Goal: Task Accomplishment & Management: Manage account settings

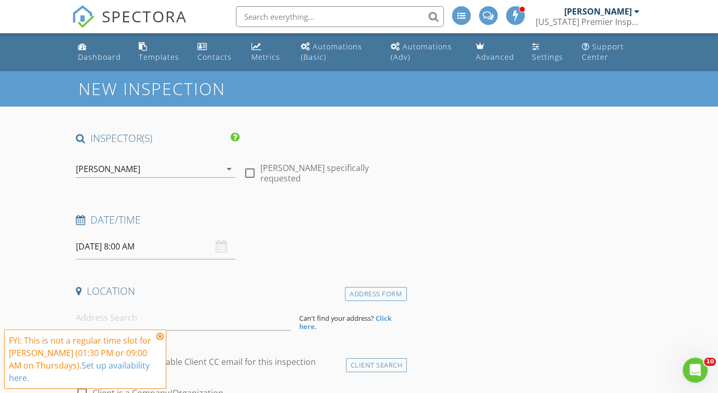
click at [230, 174] on icon "arrow_drop_down" at bounding box center [229, 169] width 12 height 12
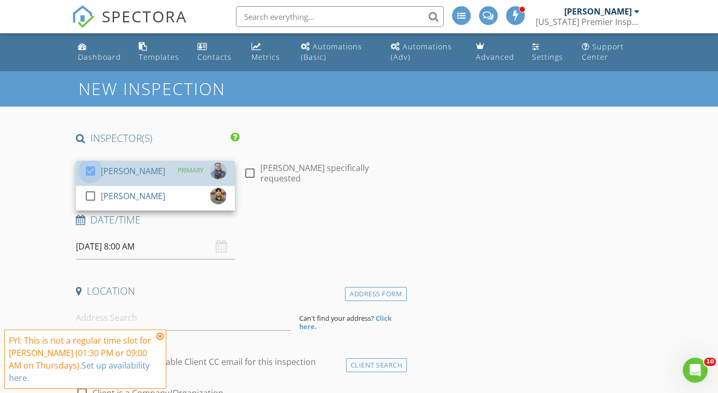
click at [93, 173] on div at bounding box center [91, 171] width 18 height 18
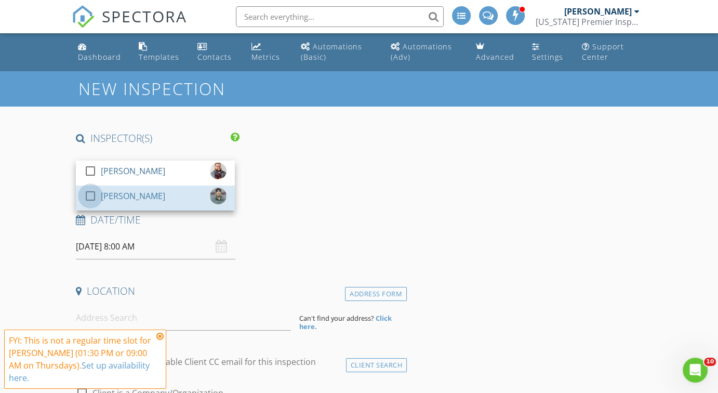
click at [91, 195] on div at bounding box center [91, 196] width 18 height 18
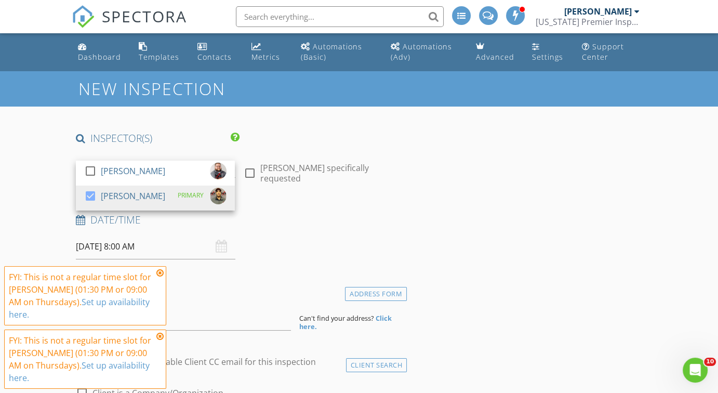
click at [160, 277] on icon at bounding box center [159, 273] width 7 height 8
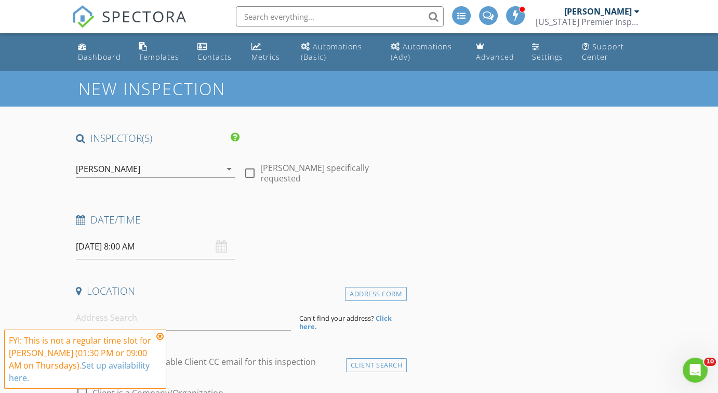
click at [161, 341] on icon at bounding box center [159, 336] width 7 height 8
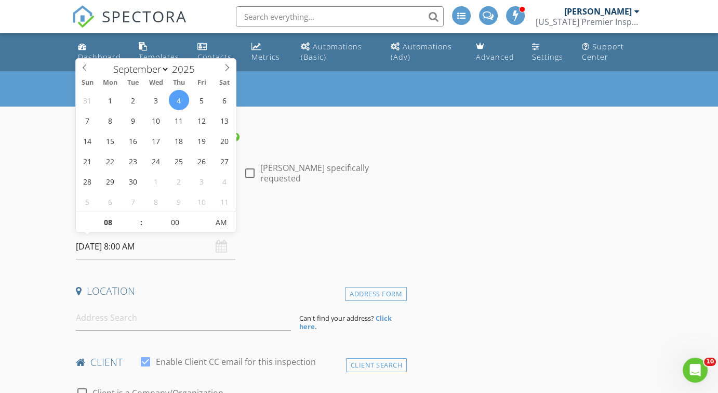
click at [134, 251] on input "[DATE] 8:00 AM" at bounding box center [155, 246] width 159 height 25
type input "09"
type input "[DATE] 9:00 AM"
click at [138, 216] on span at bounding box center [136, 217] width 7 height 10
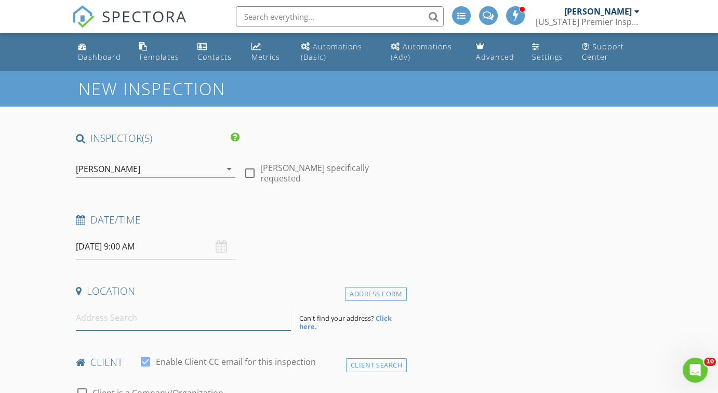
click at [105, 318] on input at bounding box center [183, 317] width 215 height 25
type input "6"
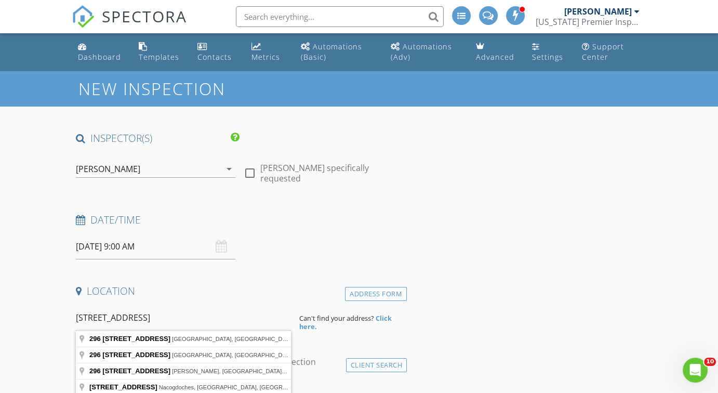
type input "[STREET_ADDRESS]"
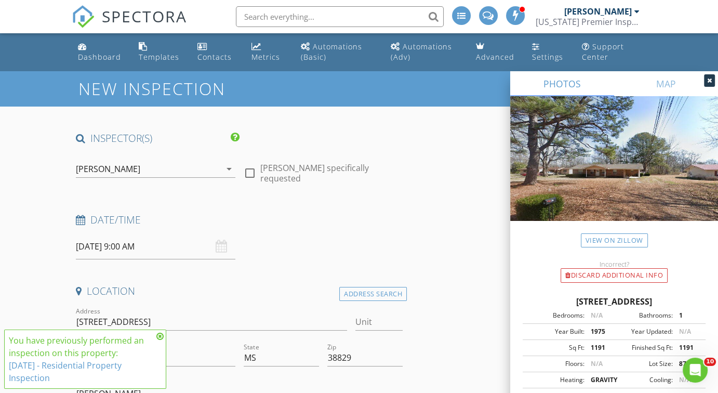
click at [708, 75] on div at bounding box center [709, 80] width 11 height 12
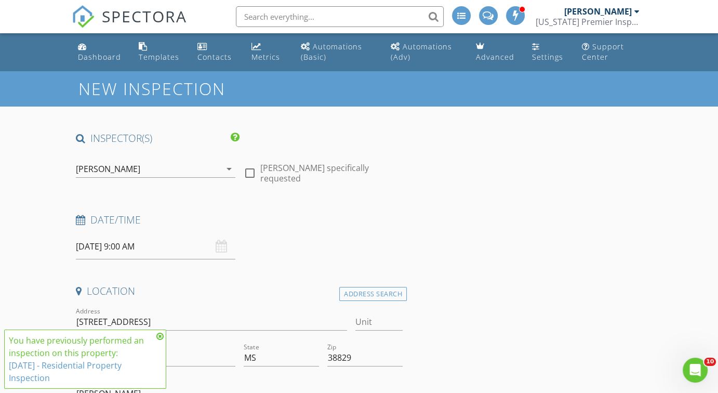
click at [83, 365] on link "9/4/2025 - Residential Property Inspection" at bounding box center [65, 372] width 113 height 24
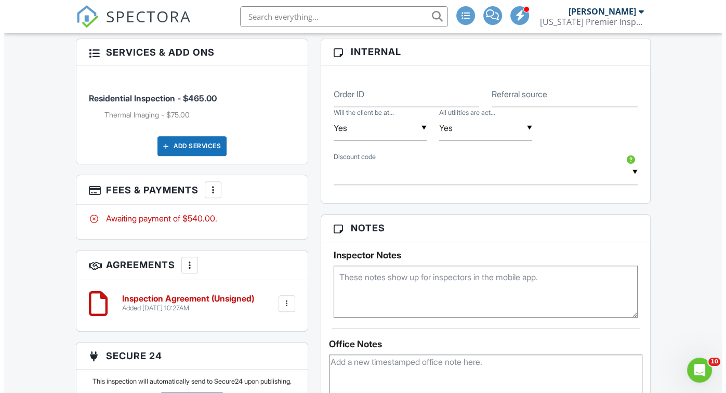
scroll to position [623, 0]
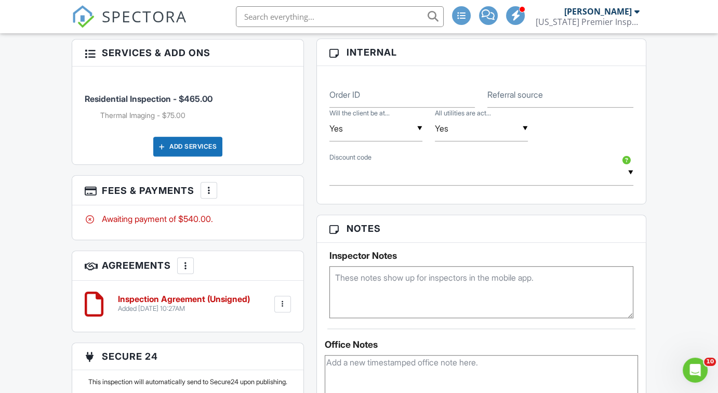
click at [208, 191] on div at bounding box center [209, 190] width 10 height 10
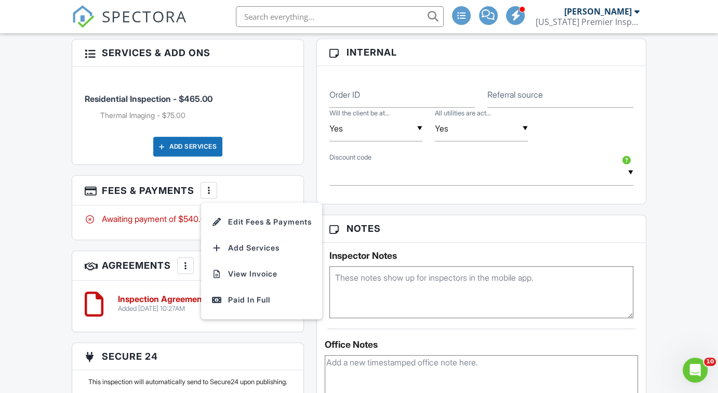
click at [245, 221] on li "Edit Fees & Payments" at bounding box center [261, 222] width 109 height 26
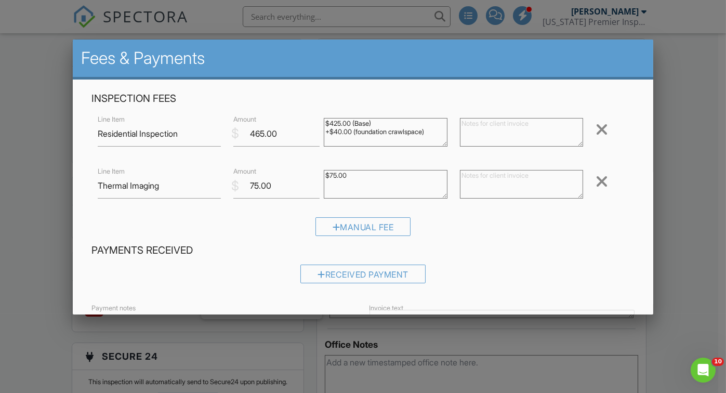
click at [338, 132] on textarea "$425.00 (Base) +$40.00 (foundation crawlspace)" at bounding box center [385, 132] width 123 height 29
type textarea "$425.00 (Base) +$45.00 (foundation crawlspace)"
click at [263, 134] on input "465.00" at bounding box center [276, 133] width 86 height 25
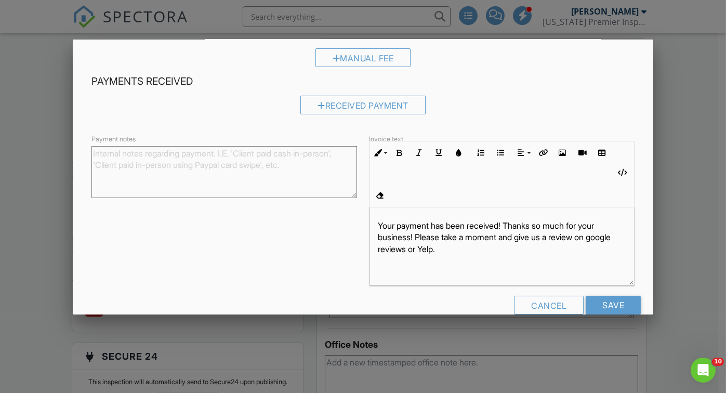
scroll to position [169, 0]
type input "470.00"
click at [599, 296] on input "Save" at bounding box center [613, 305] width 55 height 19
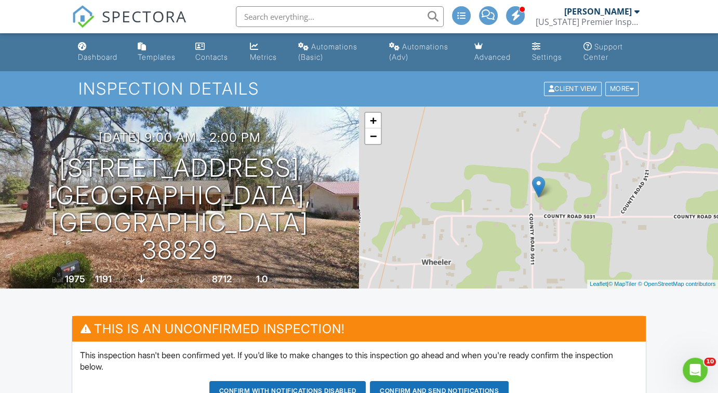
click at [622, 91] on div "More" at bounding box center [623, 89] width 34 height 14
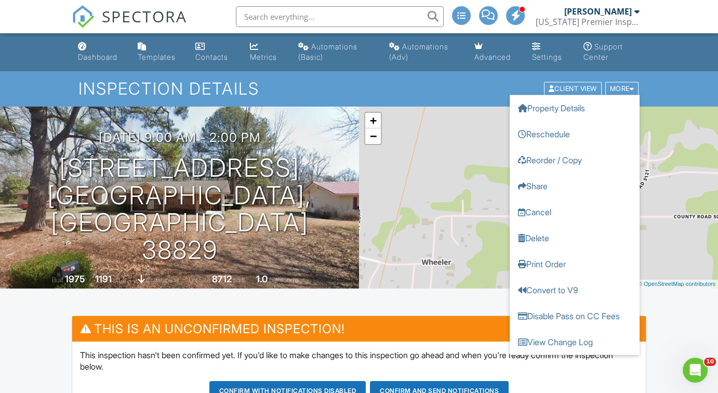
click at [559, 238] on link "Delete" at bounding box center [575, 238] width 130 height 26
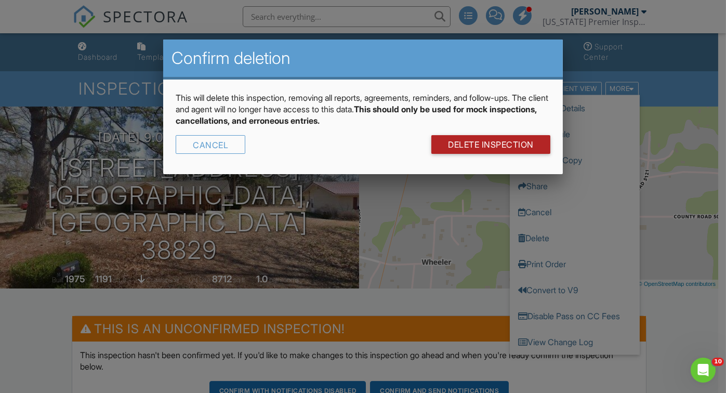
click at [478, 140] on link "DELETE Inspection" at bounding box center [490, 144] width 119 height 19
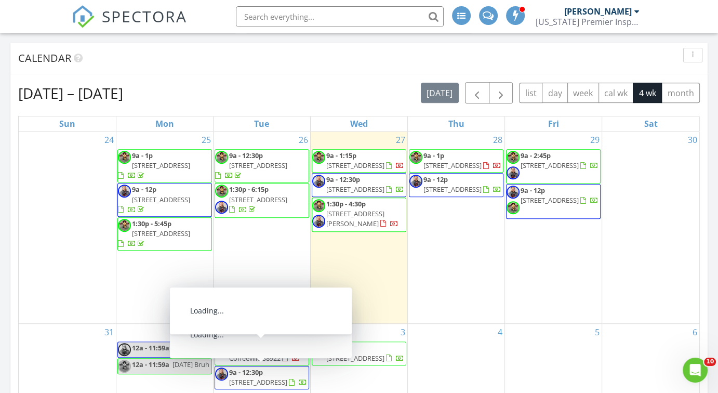
scroll to position [425, 0]
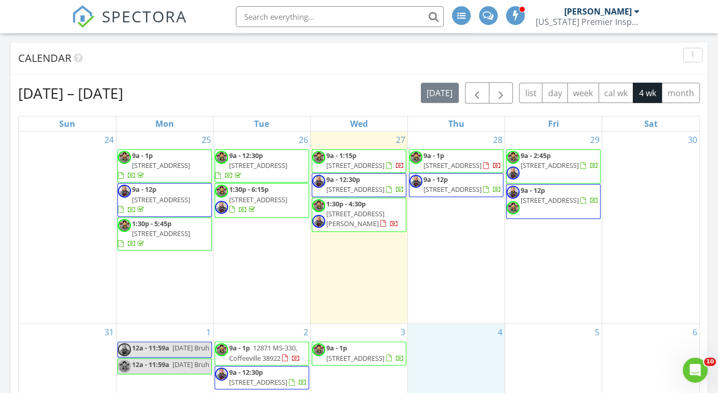
click at [476, 335] on div "4" at bounding box center [456, 377] width 97 height 106
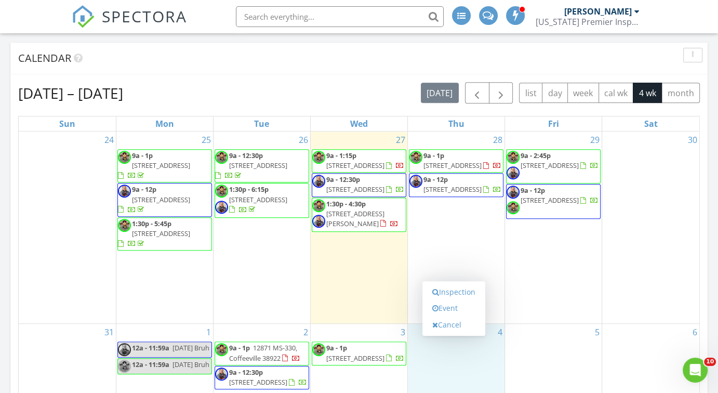
click at [473, 294] on link "Inspection" at bounding box center [454, 292] width 54 height 17
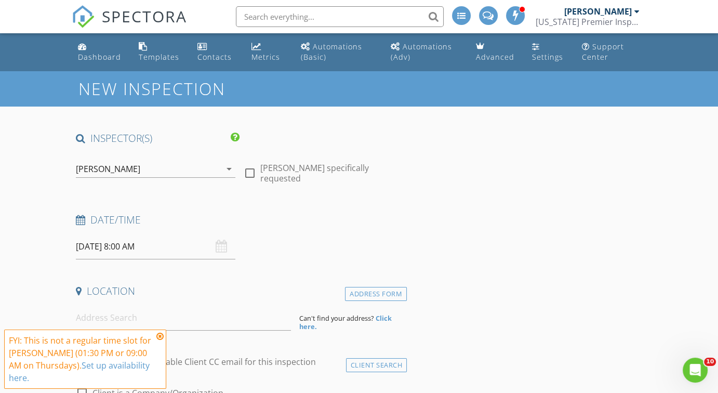
click at [169, 174] on div "[PERSON_NAME]" at bounding box center [148, 169] width 145 height 17
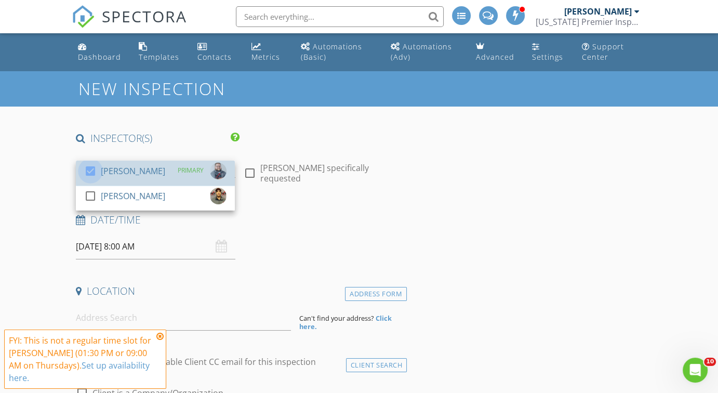
click at [90, 173] on div at bounding box center [91, 171] width 18 height 18
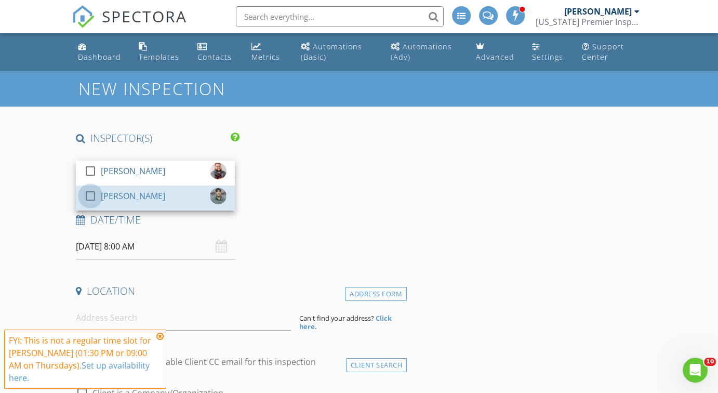
click at [90, 195] on div at bounding box center [91, 196] width 18 height 18
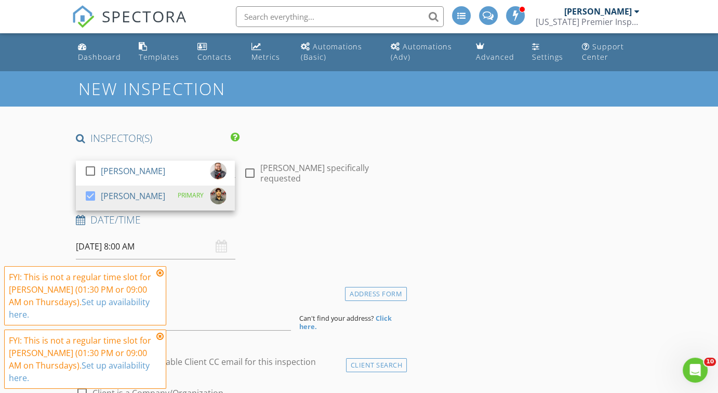
click at [161, 277] on icon at bounding box center [159, 273] width 7 height 8
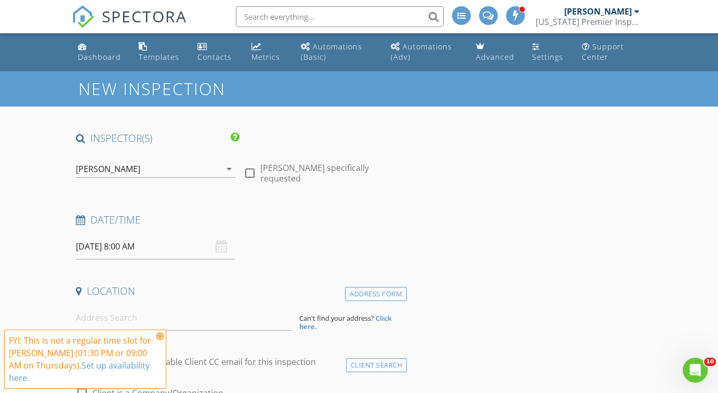
click at [160, 341] on icon at bounding box center [159, 336] width 7 height 8
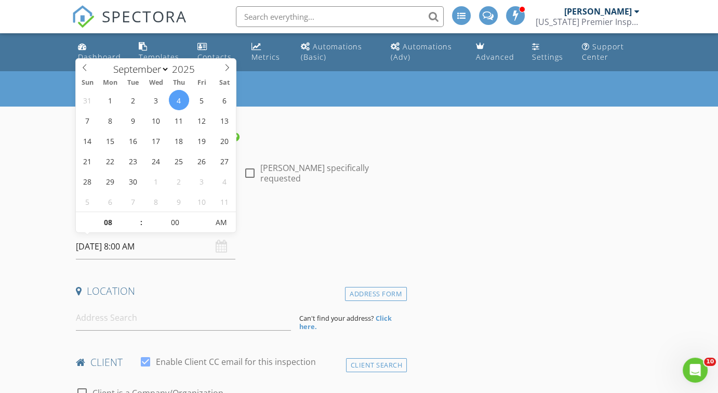
click at [162, 249] on input "[DATE] 8:00 AM" at bounding box center [155, 246] width 159 height 25
type input "09"
type input "[DATE] 9:00 AM"
click at [136, 218] on span at bounding box center [136, 217] width 7 height 10
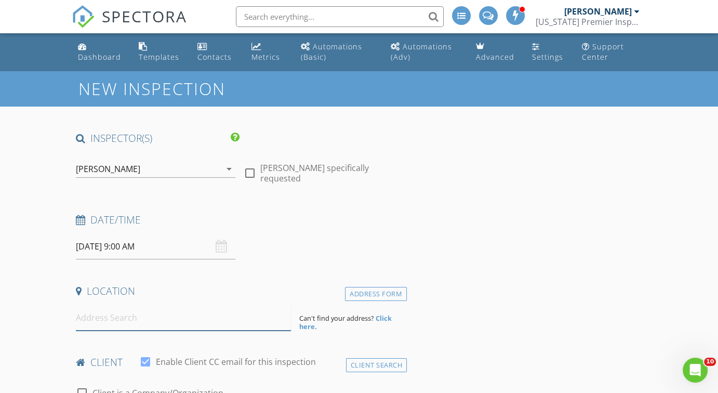
click at [177, 307] on input at bounding box center [183, 317] width 215 height 25
click at [173, 309] on input at bounding box center [183, 317] width 215 height 25
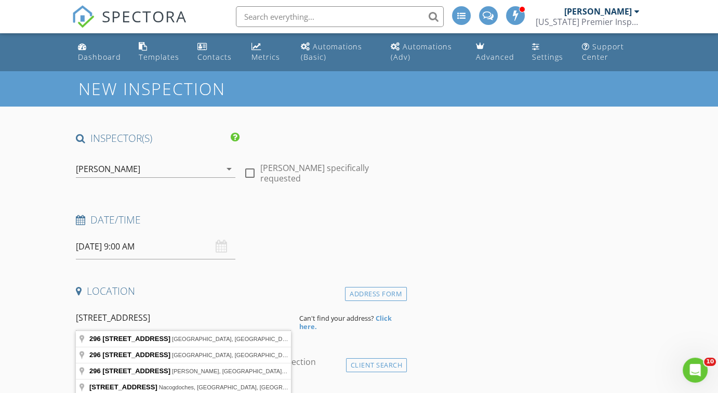
type input "[STREET_ADDRESS]"
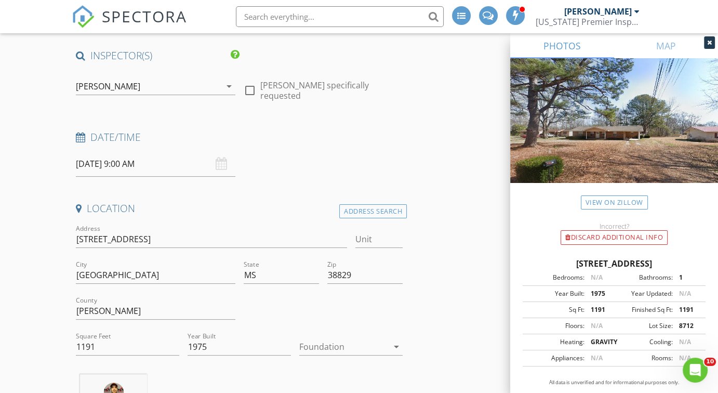
scroll to position [83, 0]
click at [342, 345] on div at bounding box center [343, 346] width 89 height 17
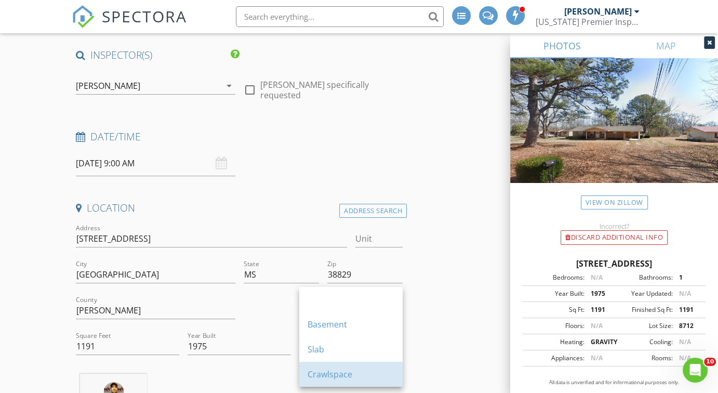
click at [337, 371] on div "Crawlspace" at bounding box center [351, 374] width 87 height 12
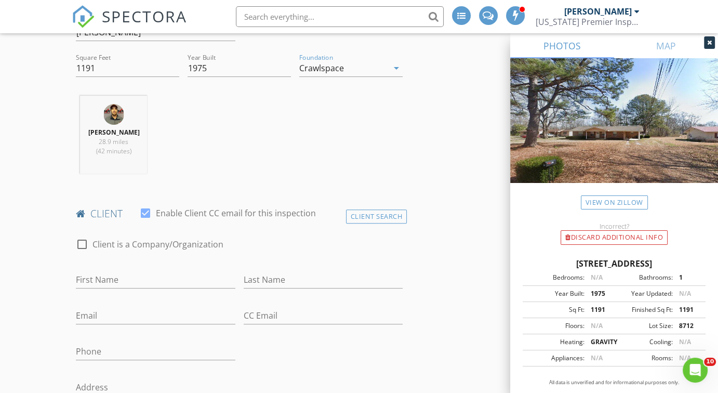
scroll to position [362, 0]
click at [214, 277] on input "First Name" at bounding box center [155, 279] width 159 height 17
type input "[PERSON_NAME]"
click at [179, 313] on input "Email" at bounding box center [155, 315] width 159 height 17
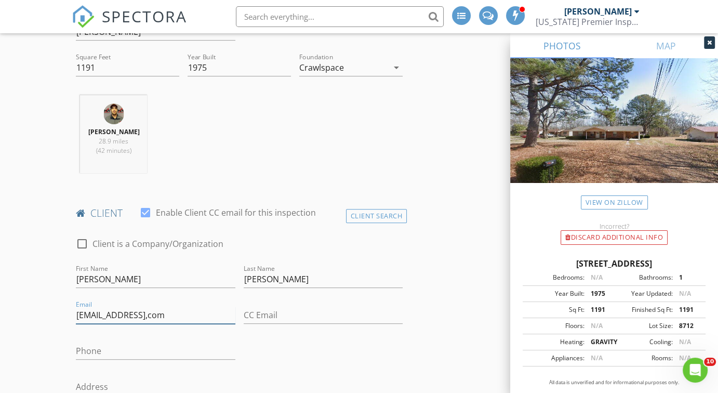
type input "[EMAIL_ADDRESS],com"
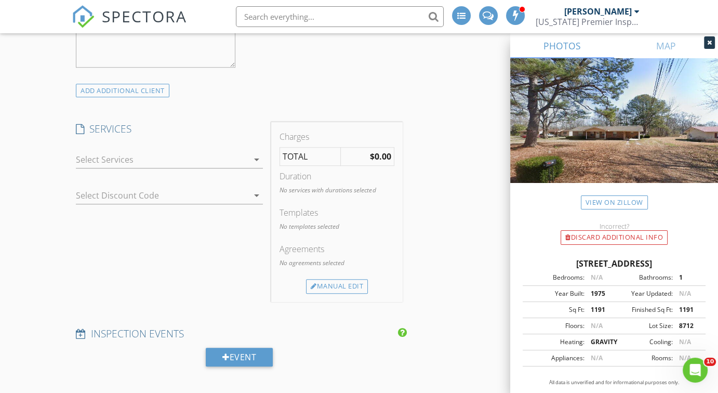
scroll to position [889, 0]
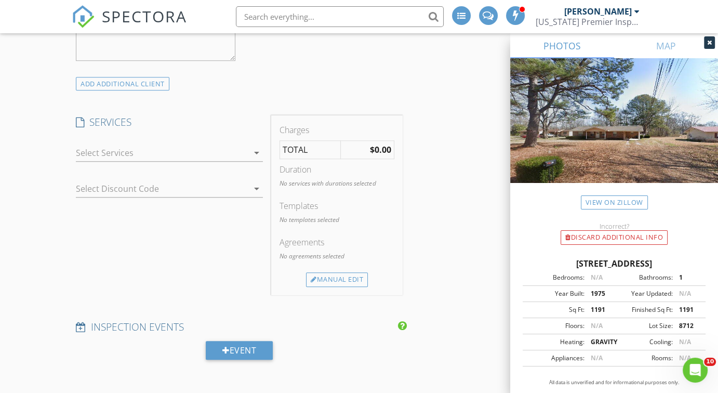
type input "[PHONE_NUMBER]"
click at [255, 152] on icon "arrow_drop_down" at bounding box center [257, 153] width 12 height 12
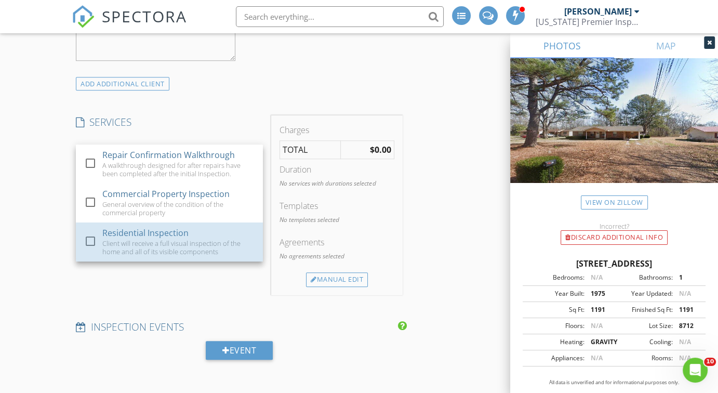
click at [128, 240] on div "Client will receive a full visual inspection of the home and all of its visible…" at bounding box center [179, 247] width 152 height 17
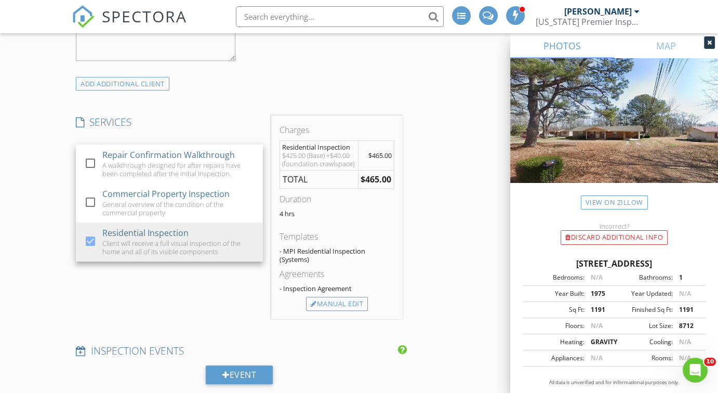
click at [350, 300] on div "Manual Edit" at bounding box center [337, 304] width 62 height 15
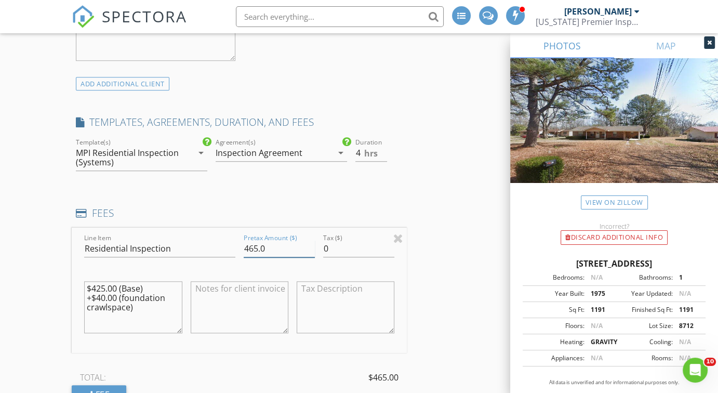
click at [257, 247] on input "465.0" at bounding box center [279, 248] width 71 height 17
type input "470.0"
click at [104, 295] on textarea "$425.00 (Base) +$40.00 (foundation crawlspace)" at bounding box center [133, 307] width 98 height 52
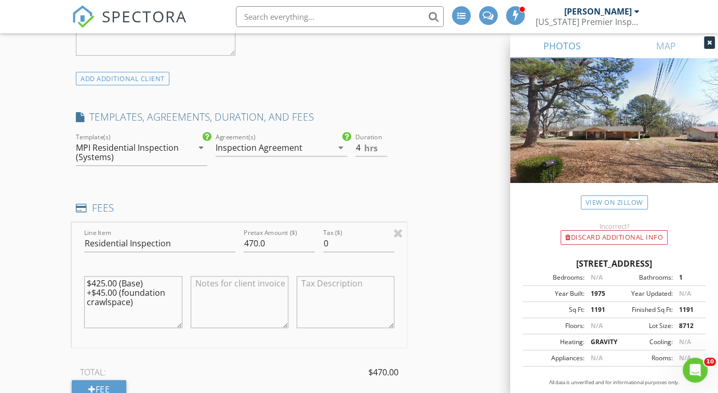
scroll to position [898, 0]
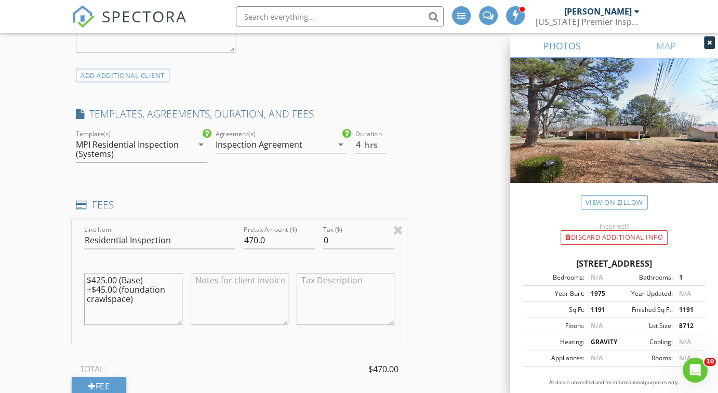
type textarea "$425.00 (Base) +$45.00 (foundation crawlspace)"
click at [398, 230] on div at bounding box center [399, 230] width 10 height 12
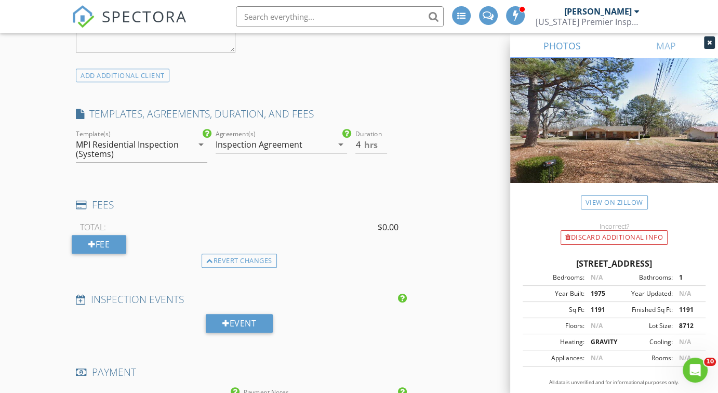
click at [101, 243] on div "Fee" at bounding box center [99, 244] width 55 height 19
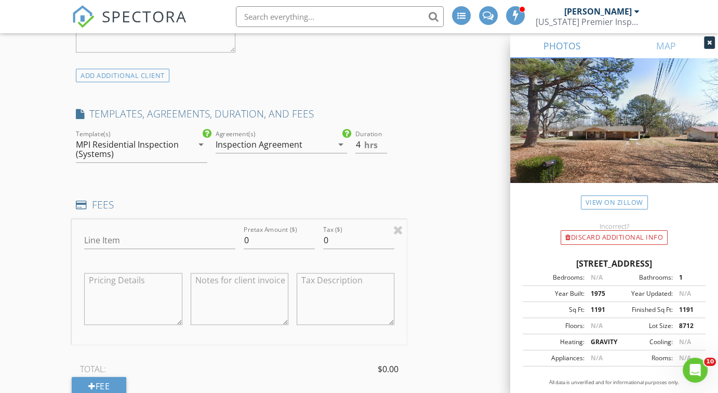
click at [106, 292] on textarea at bounding box center [133, 299] width 98 height 52
type textarea "$425.00(base) (+45.00 crawlspace)"
click at [200, 143] on icon "arrow_drop_down" at bounding box center [201, 144] width 12 height 12
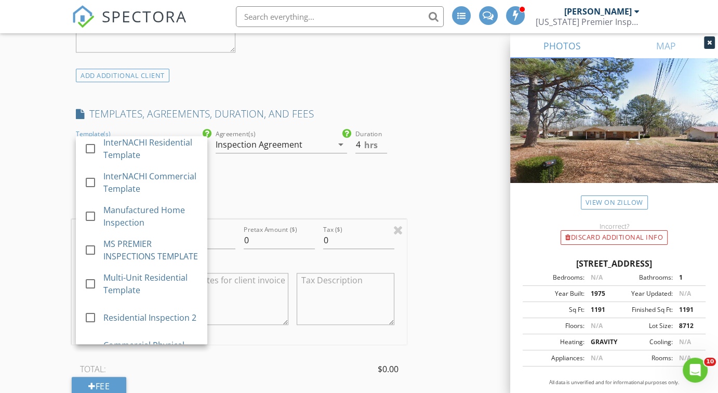
scroll to position [0, 0]
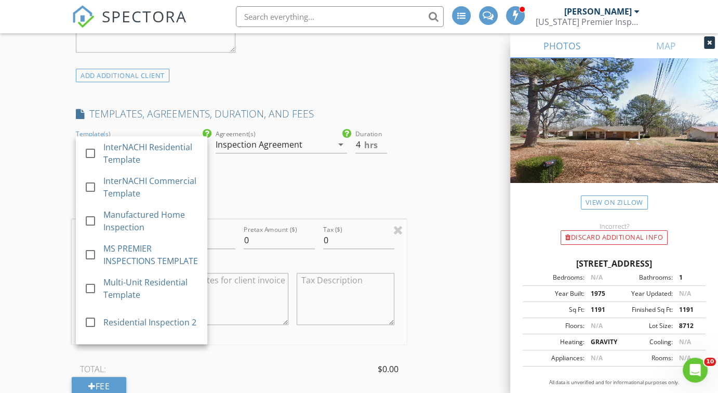
click at [283, 183] on div "INSPECTOR(S) check_box_outline_blank Cory Seawright check_box Joe Palmer PRIMAR…" at bounding box center [239, 320] width 335 height 2173
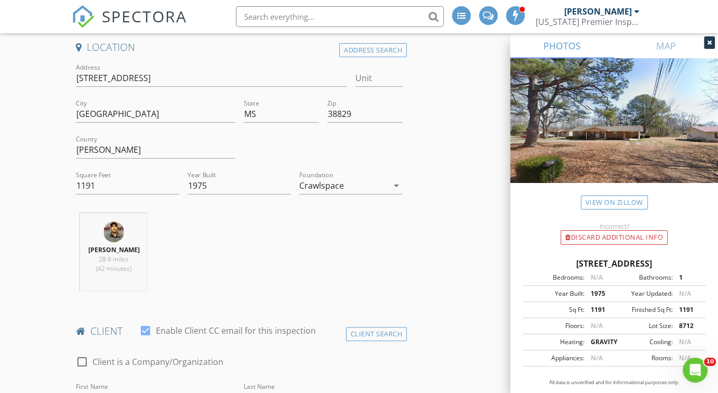
scroll to position [148, 0]
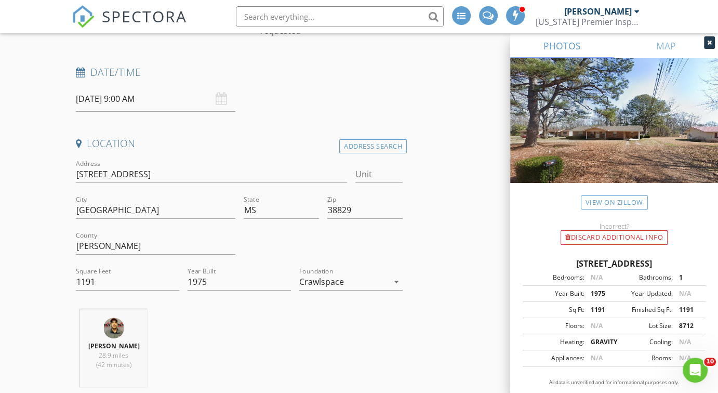
click at [357, 281] on div "Crawlspace" at bounding box center [343, 281] width 89 height 17
click at [348, 359] on div "Crawlspace" at bounding box center [351, 359] width 87 height 12
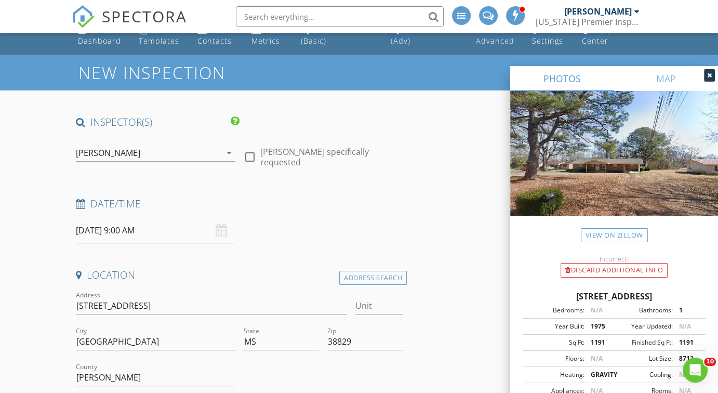
scroll to position [0, 0]
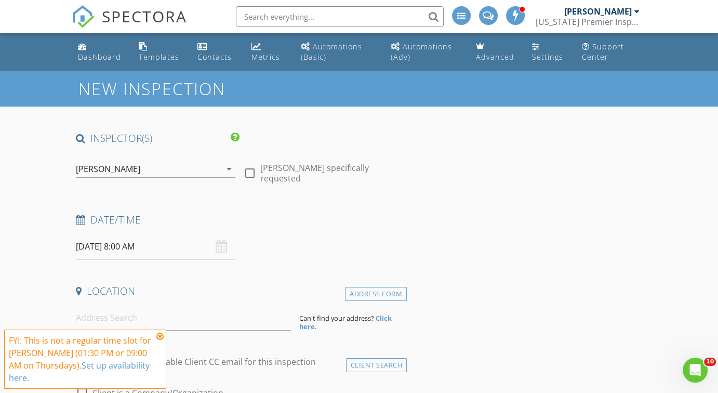
click at [162, 336] on icon at bounding box center [159, 336] width 7 height 8
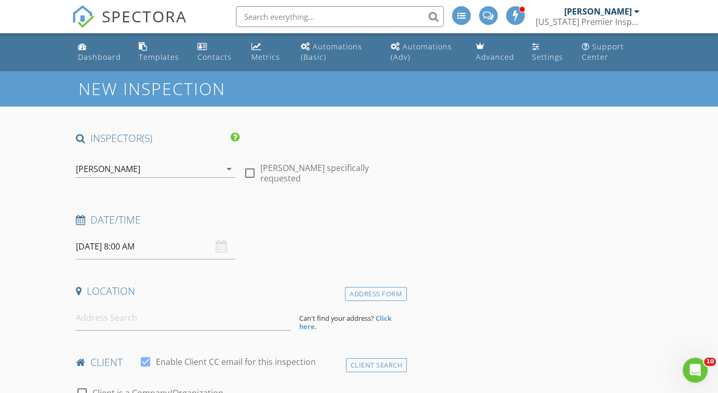
click at [221, 242] on div "[DATE] 8:00 AM" at bounding box center [155, 246] width 159 height 25
click at [228, 169] on icon "arrow_drop_down" at bounding box center [229, 169] width 12 height 12
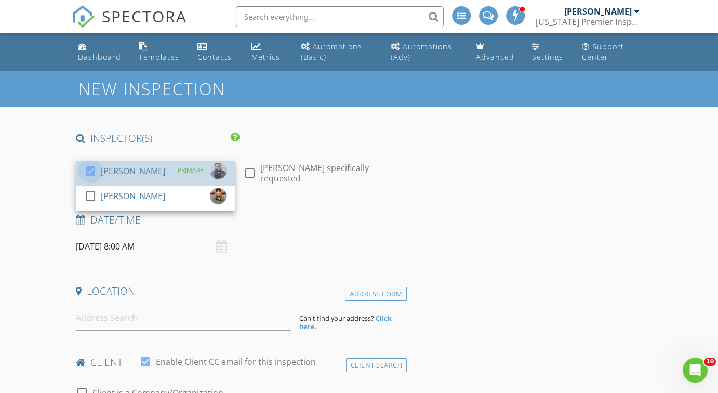
click at [91, 168] on div at bounding box center [91, 171] width 18 height 18
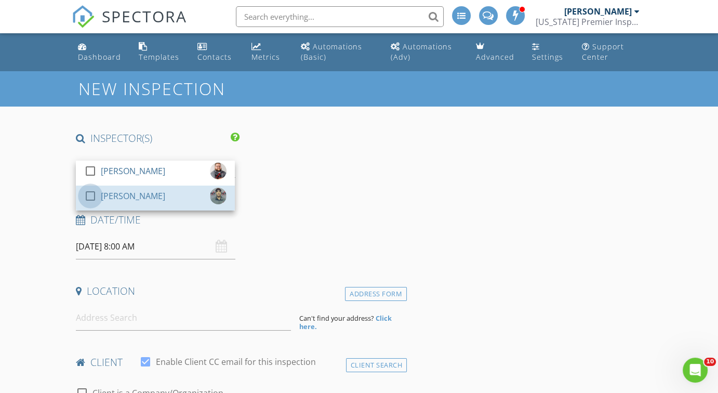
click at [91, 196] on div at bounding box center [91, 196] width 18 height 18
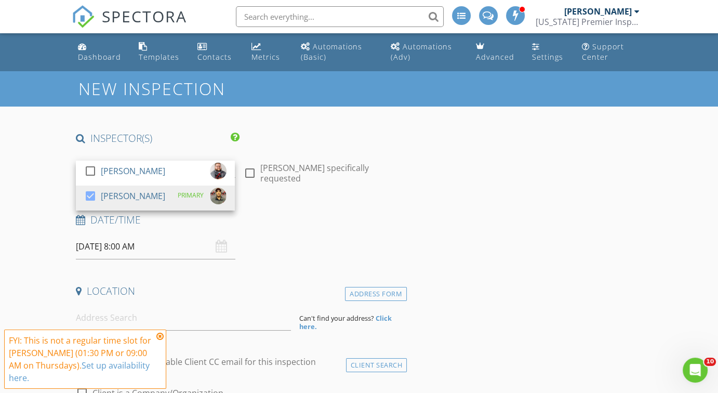
click at [161, 341] on icon at bounding box center [159, 336] width 7 height 8
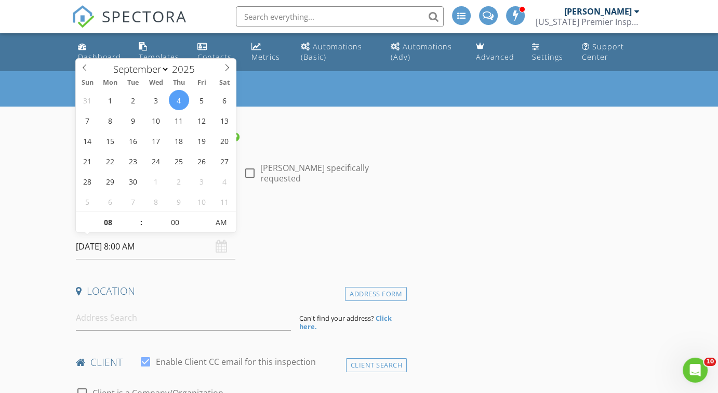
click at [147, 243] on input "[DATE] 8:00 AM" at bounding box center [155, 246] width 159 height 25
type input "09"
type input "[DATE] 9:00 AM"
click at [137, 216] on span at bounding box center [136, 217] width 7 height 10
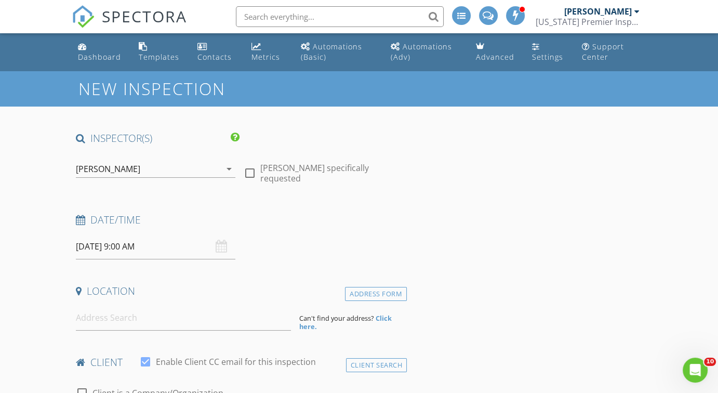
click at [100, 320] on input at bounding box center [183, 317] width 215 height 25
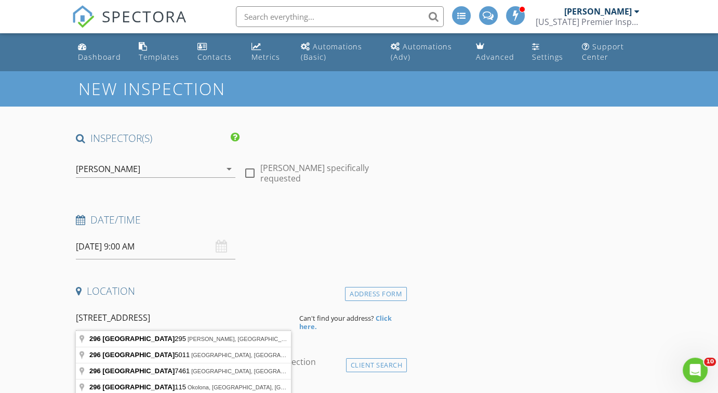
type input "296 County Road 5011, Booneville, MS, USA"
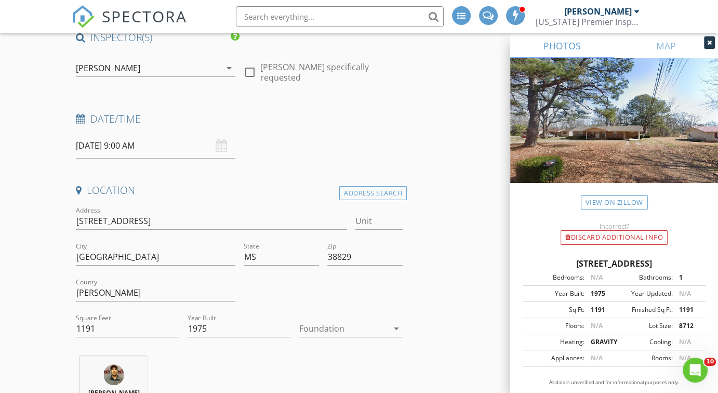
scroll to position [101, 0]
click at [330, 330] on div at bounding box center [343, 328] width 89 height 17
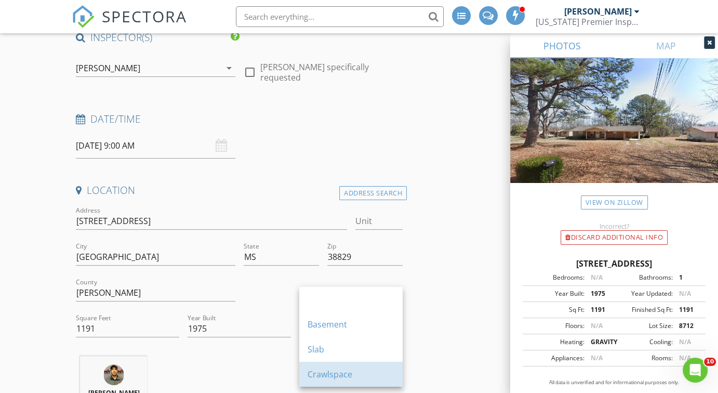
click at [333, 376] on div "Crawlspace" at bounding box center [351, 374] width 87 height 12
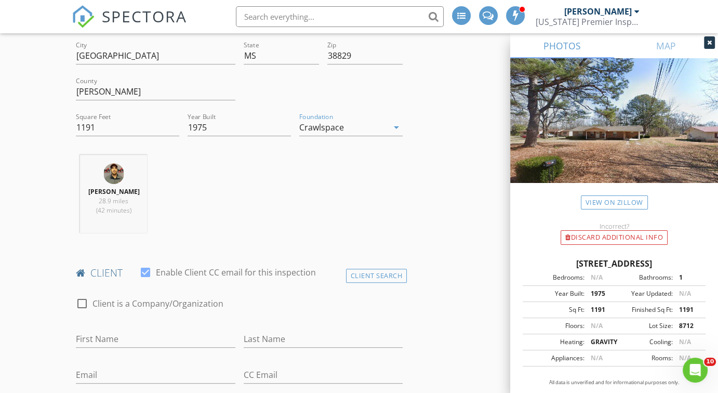
scroll to position [303, 0]
click at [102, 335] on input "First Name" at bounding box center [155, 338] width 159 height 17
type input "[PERSON_NAME]"
type input "[EMAIL_ADDRESS],com"
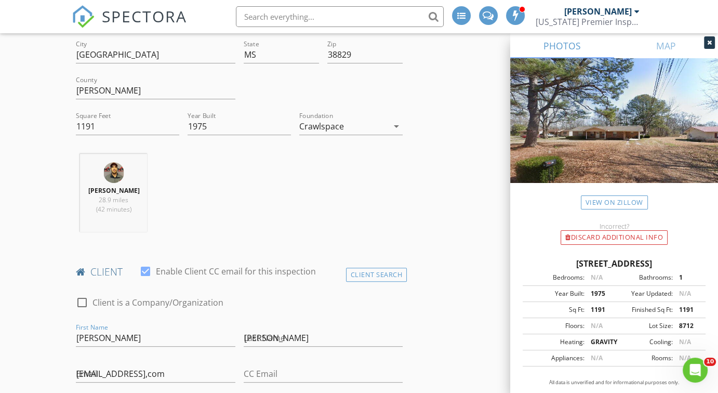
type input "[PHONE_NUMBER]"
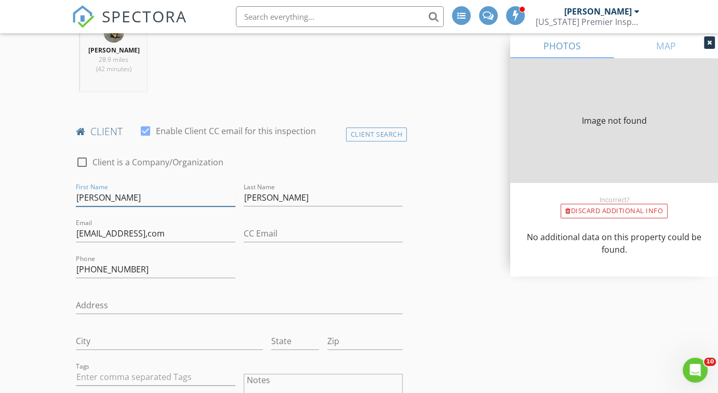
type input "1191"
type input "1975"
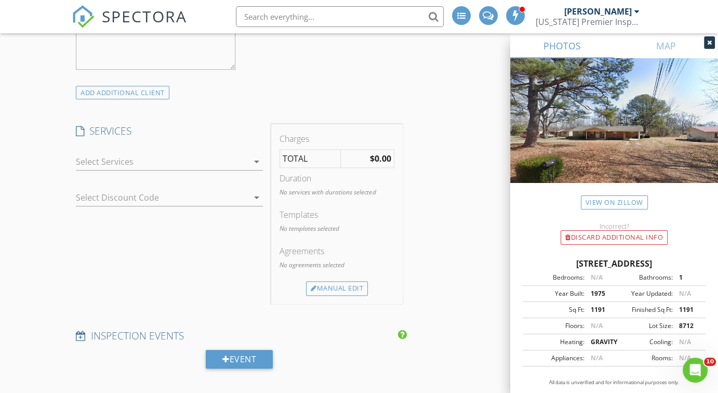
scroll to position [890, 0]
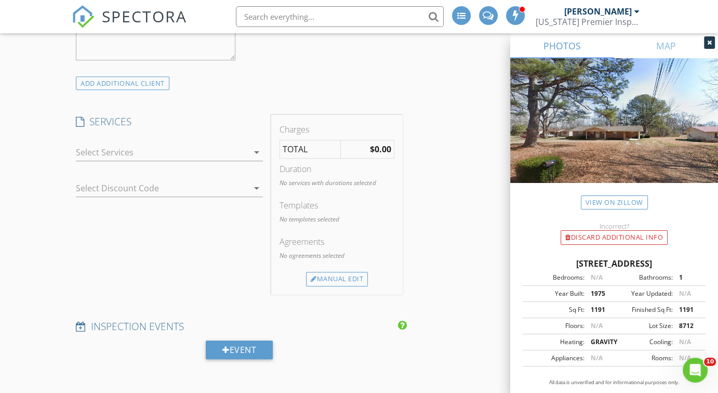
click at [256, 156] on icon "arrow_drop_down" at bounding box center [257, 152] width 12 height 12
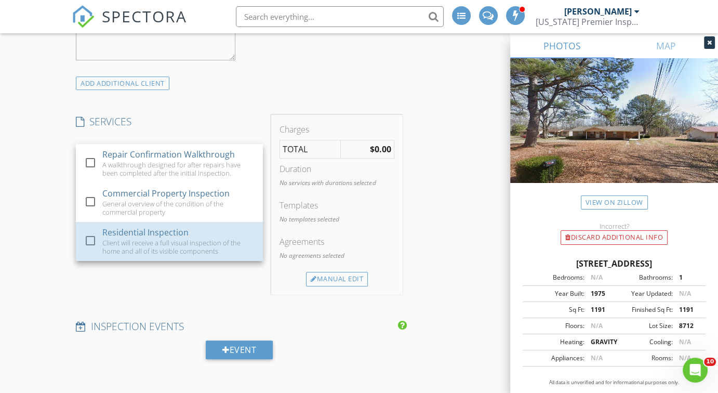
click at [205, 251] on div "Client will receive a full visual inspection of the home and all of its visible…" at bounding box center [179, 247] width 152 height 17
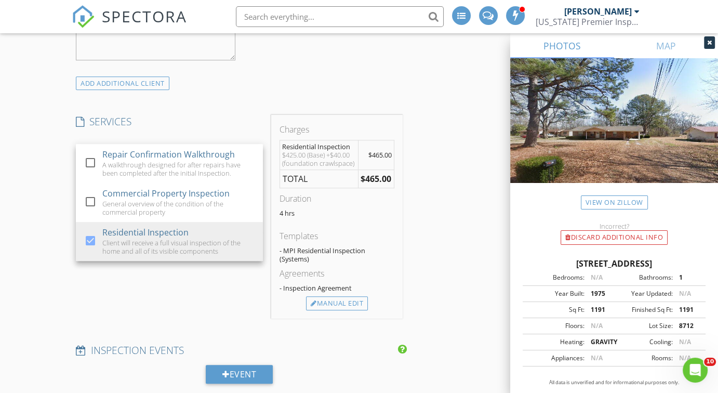
click at [218, 302] on div "SERVICES check_box_outline_blank Repair Confirmation Walkthrough A walkthrough …" at bounding box center [169, 217] width 195 height 204
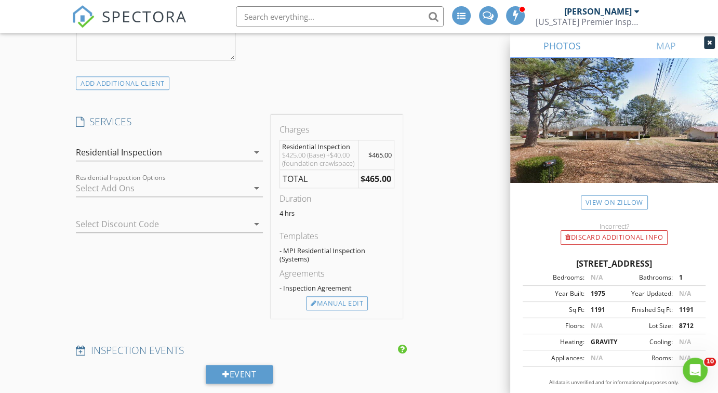
click at [231, 181] on div at bounding box center [162, 188] width 173 height 17
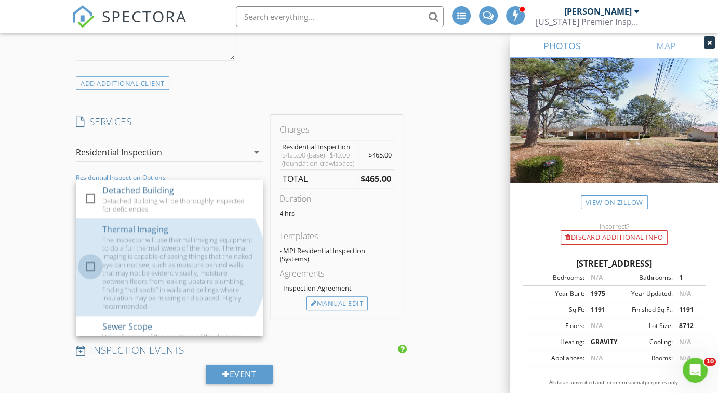
click at [90, 265] on div at bounding box center [91, 267] width 18 height 18
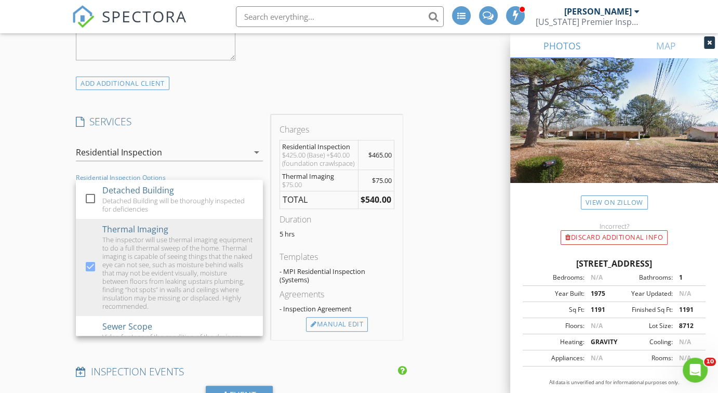
click at [55, 282] on div "New Inspection INSPECTOR(S) check_box_outline_blank Cory Seawright check_box Jo…" at bounding box center [359, 301] width 718 height 2241
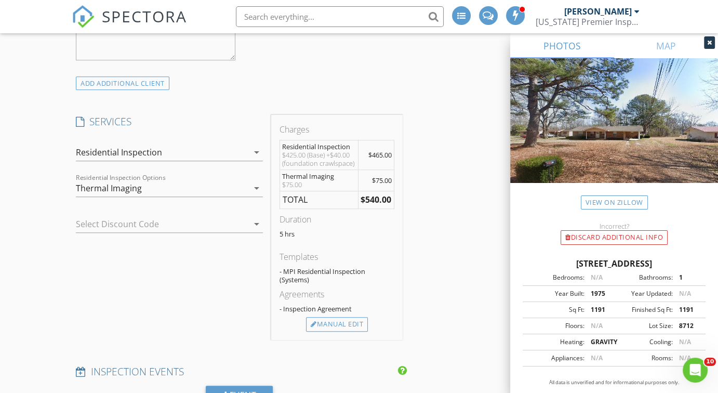
click at [323, 324] on div "Manual Edit" at bounding box center [337, 324] width 62 height 15
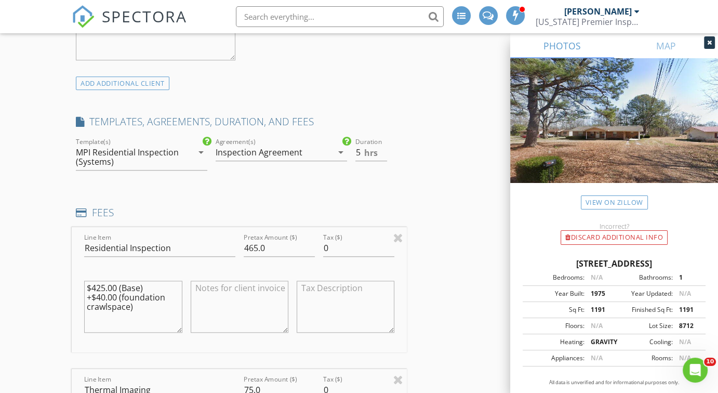
click at [104, 296] on textarea "$425.00 (Base) +$40.00 (foundation crawlspace)" at bounding box center [133, 307] width 98 height 52
click at [154, 334] on div "$425.00 (Base) +$45.00 (foundation crawlspace)" at bounding box center [133, 307] width 98 height 62
type textarea "$425.00 (Base) +$45.00 (foundation crawlspace)"
click at [252, 246] on input "465.0" at bounding box center [279, 248] width 71 height 17
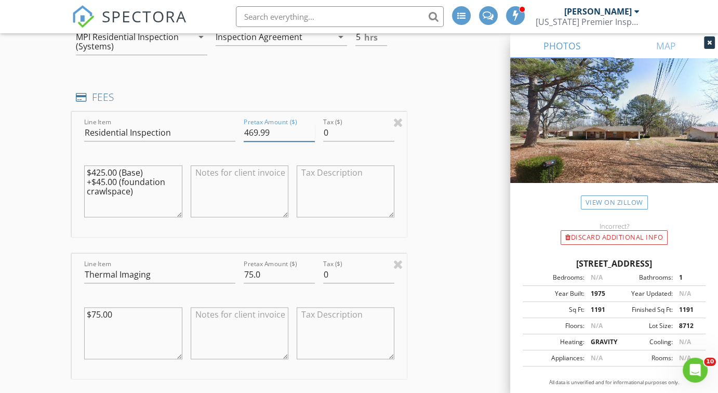
scroll to position [1013, 0]
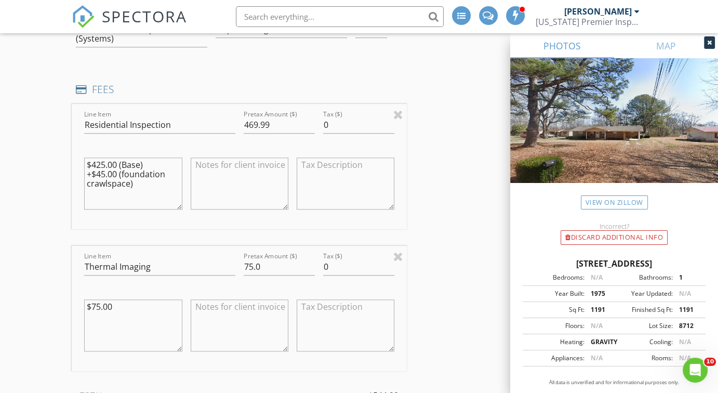
click at [56, 302] on div "New Inspection INSPECTOR(S) check_box_outline_blank Cory Seawright check_box Jo…" at bounding box center [359, 288] width 718 height 2460
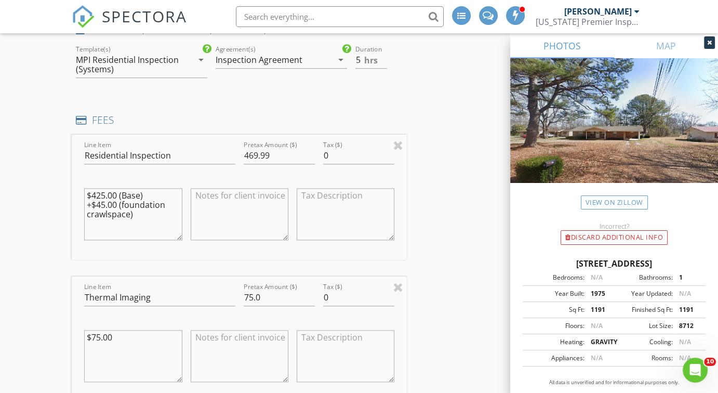
scroll to position [982, 0]
click at [270, 156] on input "469.99" at bounding box center [279, 156] width 71 height 17
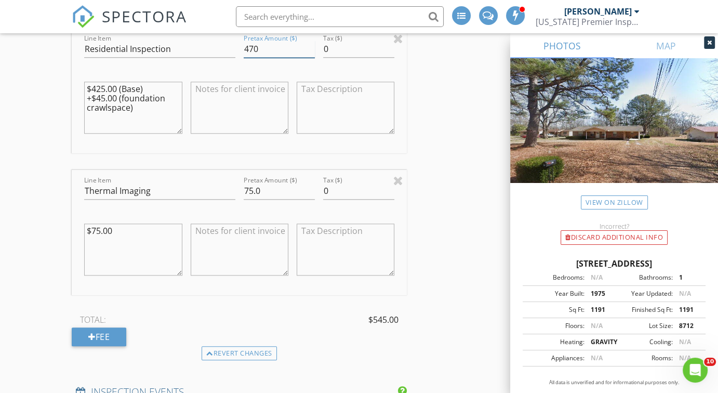
scroll to position [1090, 0]
type input "470"
click at [454, 257] on div "INSPECTOR(S) check_box_outline_blank Cory Seawright check_box Joe Palmer PRIMAR…" at bounding box center [359, 229] width 575 height 2376
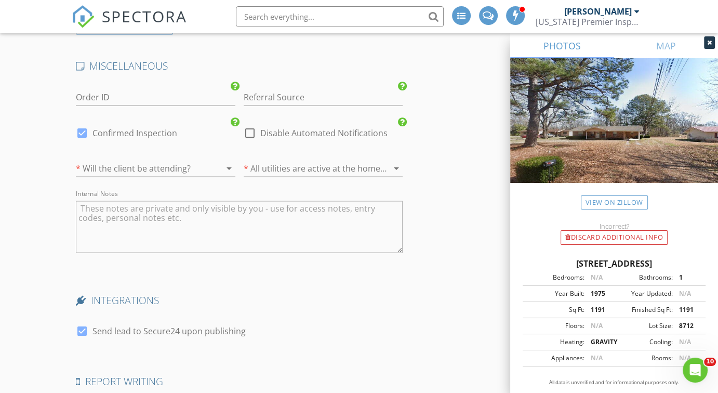
scroll to position [1906, 0]
click at [275, 231] on textarea "Internal Notes" at bounding box center [239, 226] width 327 height 52
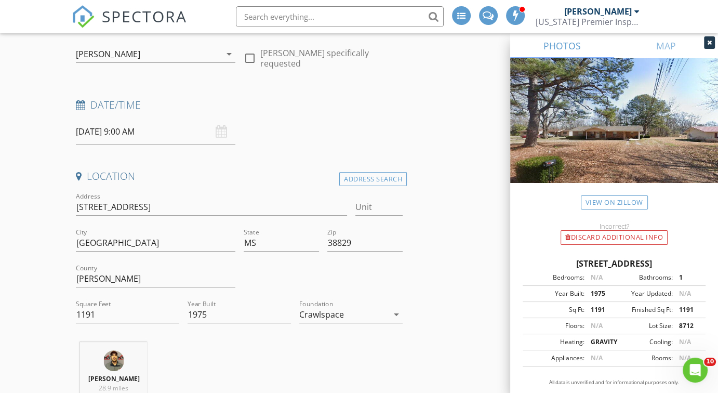
scroll to position [0, 0]
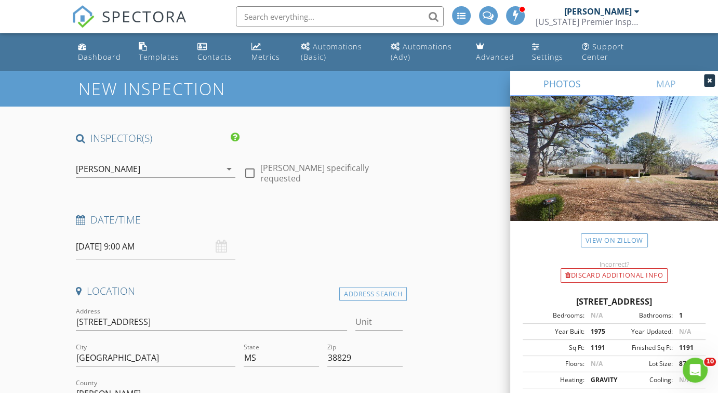
type textarea "FSBO. Occupied."
click at [221, 169] on div "arrow_drop_down" at bounding box center [228, 169] width 15 height 12
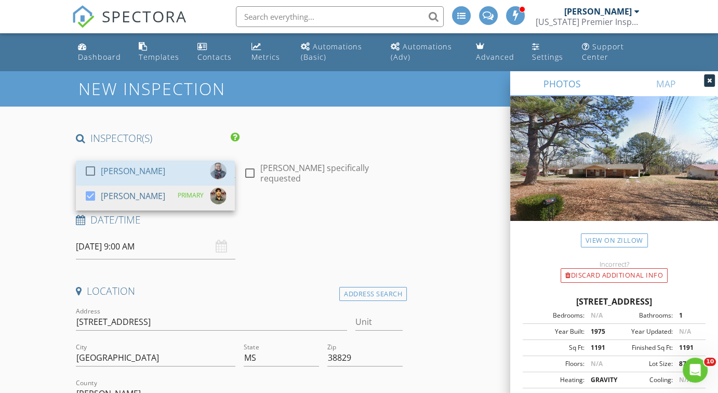
click at [171, 168] on div "check_box_outline_blank Cory Seawright" at bounding box center [155, 173] width 142 height 21
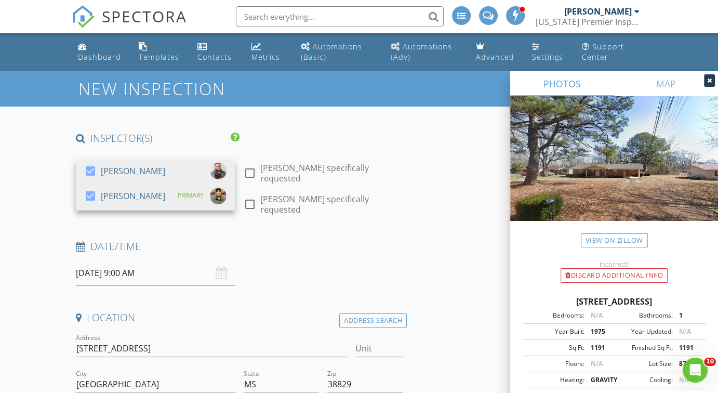
type input "5"
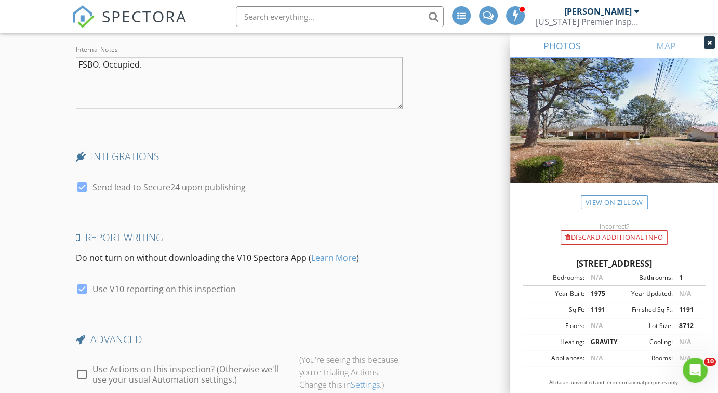
scroll to position [2154, 0]
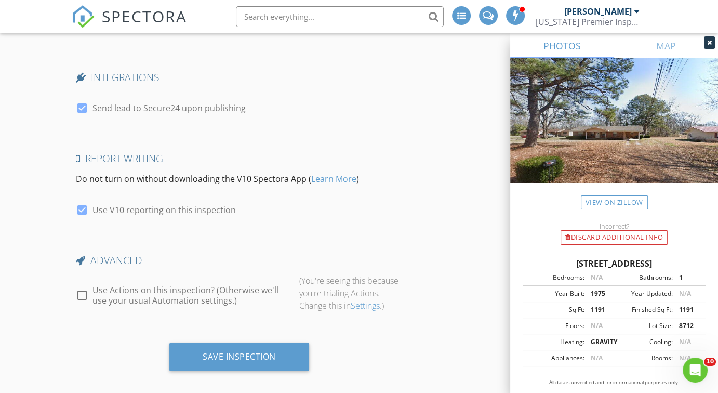
click at [240, 351] on div "Save Inspection" at bounding box center [239, 356] width 73 height 10
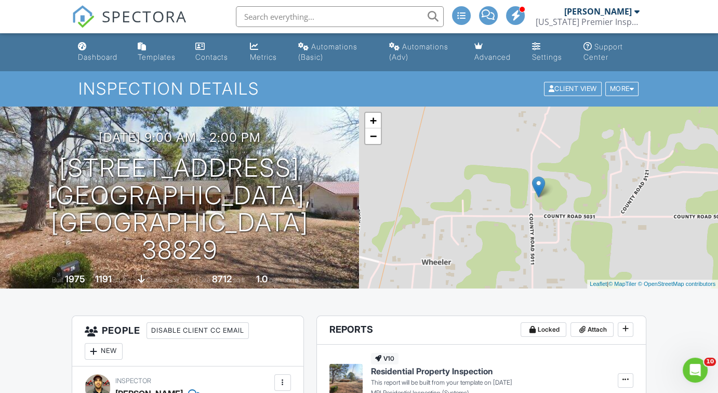
click at [113, 51] on link "Dashboard" at bounding box center [99, 52] width 51 height 30
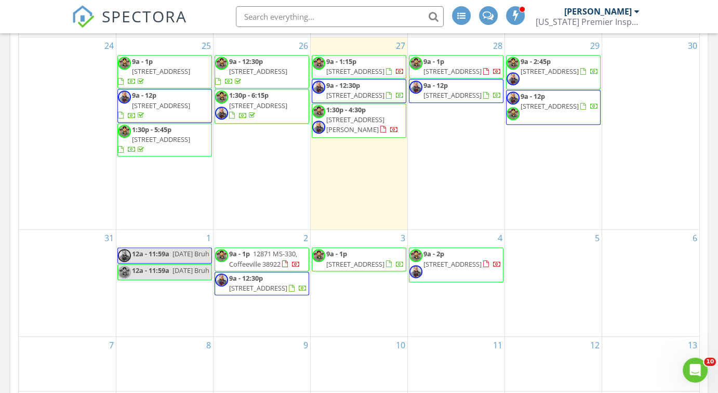
scroll to position [517, 0]
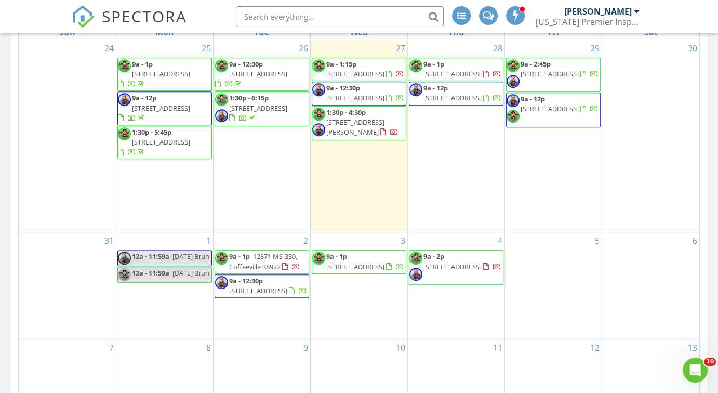
click at [461, 271] on span "9a - 2p 296 Co Rd 5011 , Booneville 38829" at bounding box center [457, 267] width 94 height 31
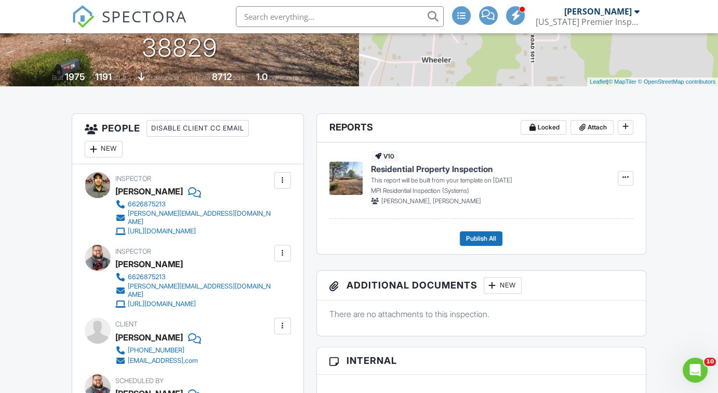
click at [282, 323] on div at bounding box center [283, 326] width 10 height 10
click at [253, 356] on li "Edit" at bounding box center [227, 358] width 116 height 26
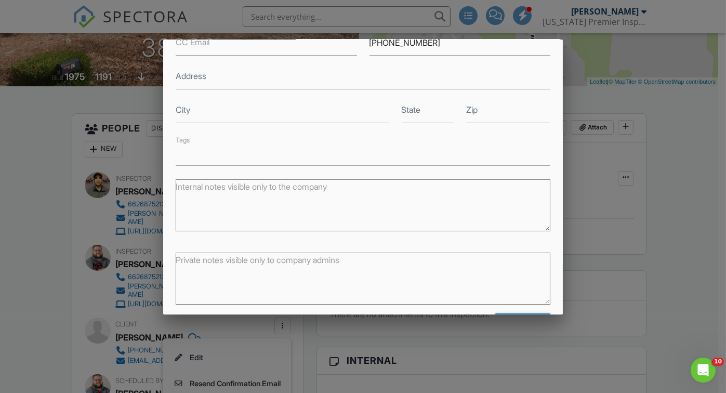
scroll to position [208, 0]
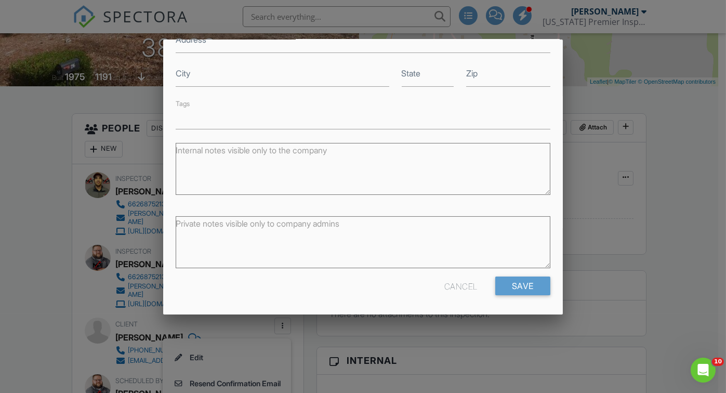
type input "[EMAIL_ADDRESS][DOMAIN_NAME]"
click at [515, 277] on input "Save" at bounding box center [522, 286] width 55 height 19
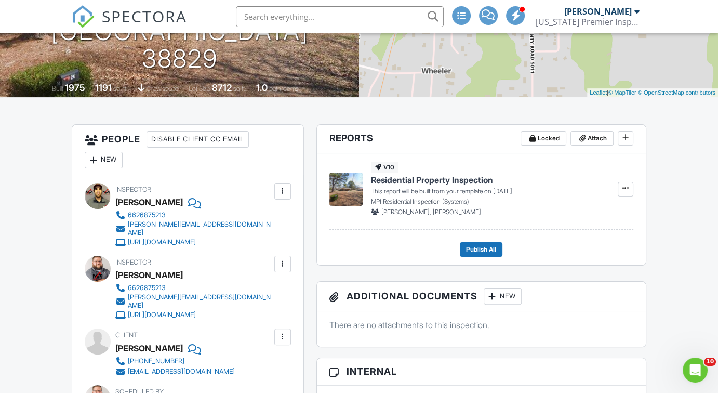
scroll to position [191, 0]
